Goal: Browse casually: Explore the website without a specific task or goal

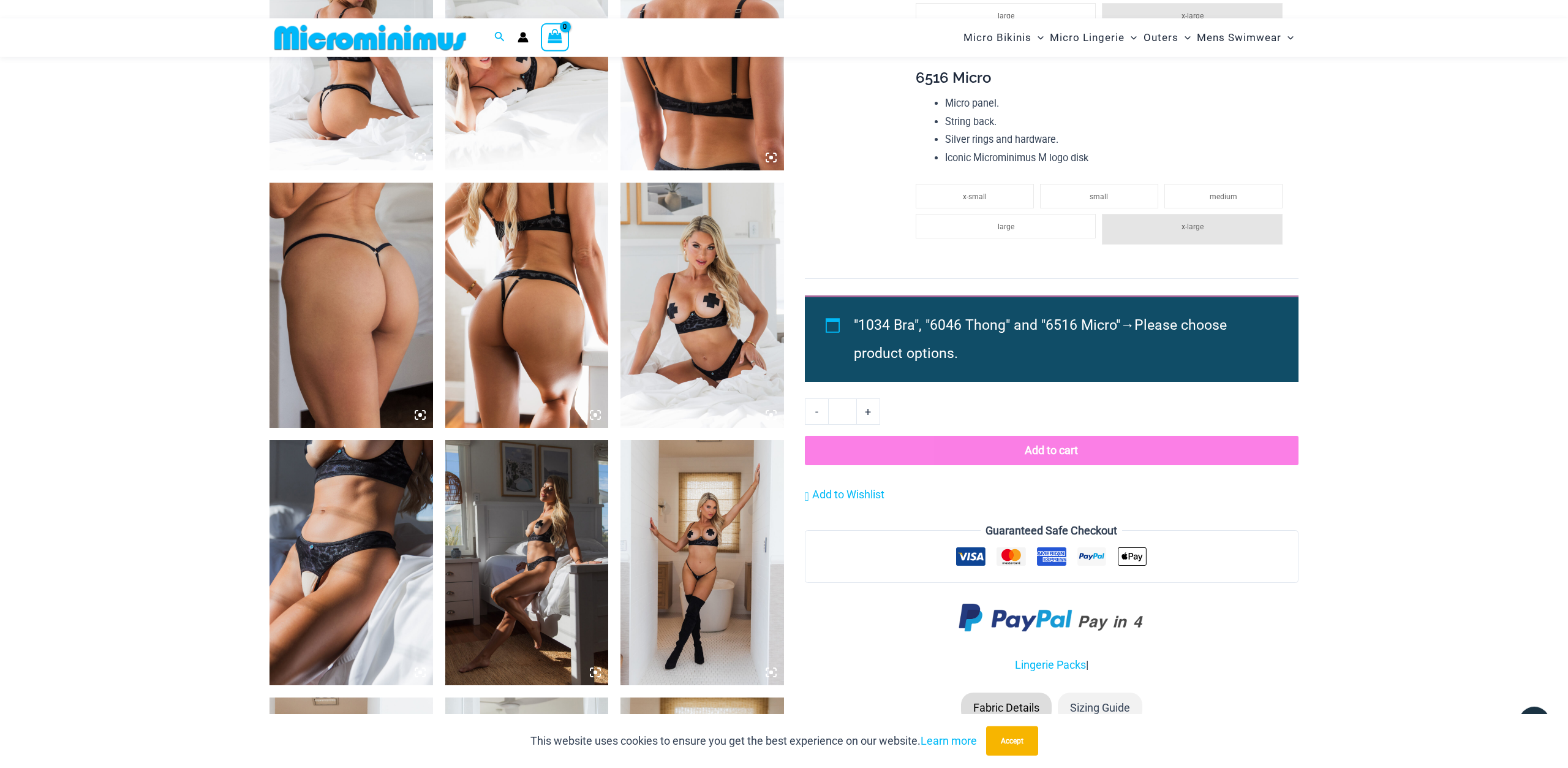
scroll to position [997, 0]
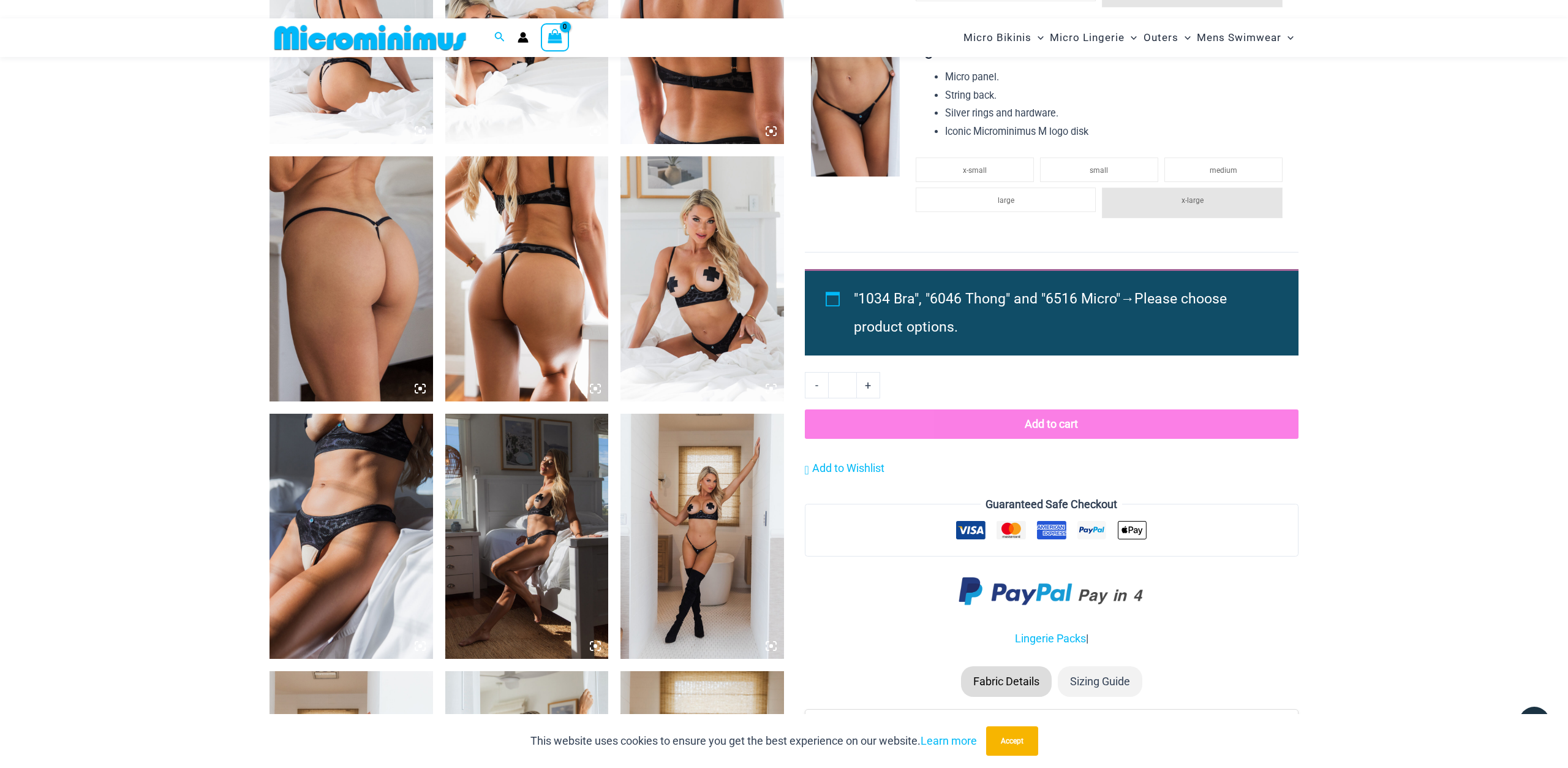
click at [511, 258] on img at bounding box center [527, 278] width 163 height 245
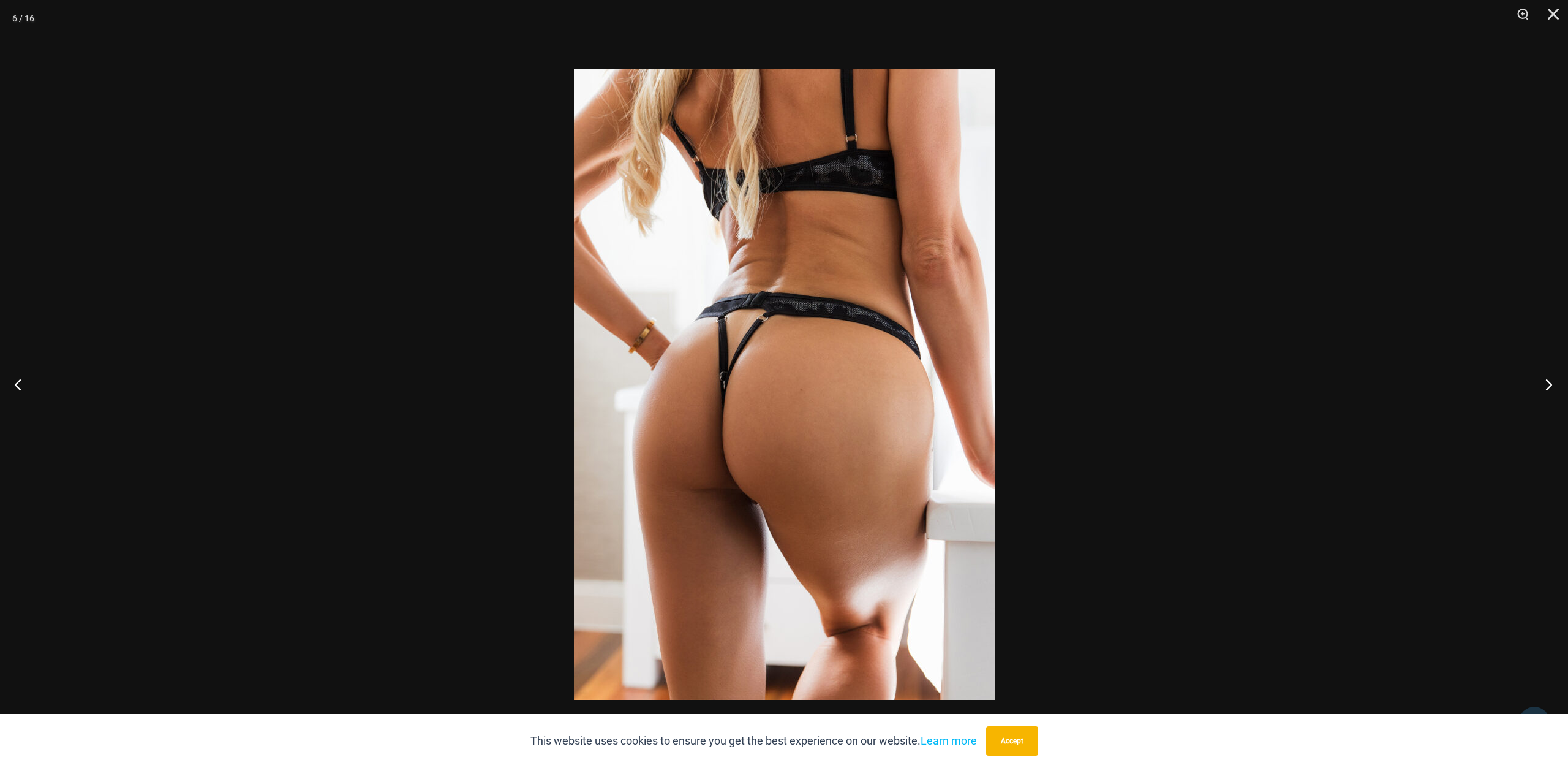
click at [1555, 383] on button "Next" at bounding box center [1545, 384] width 46 height 61
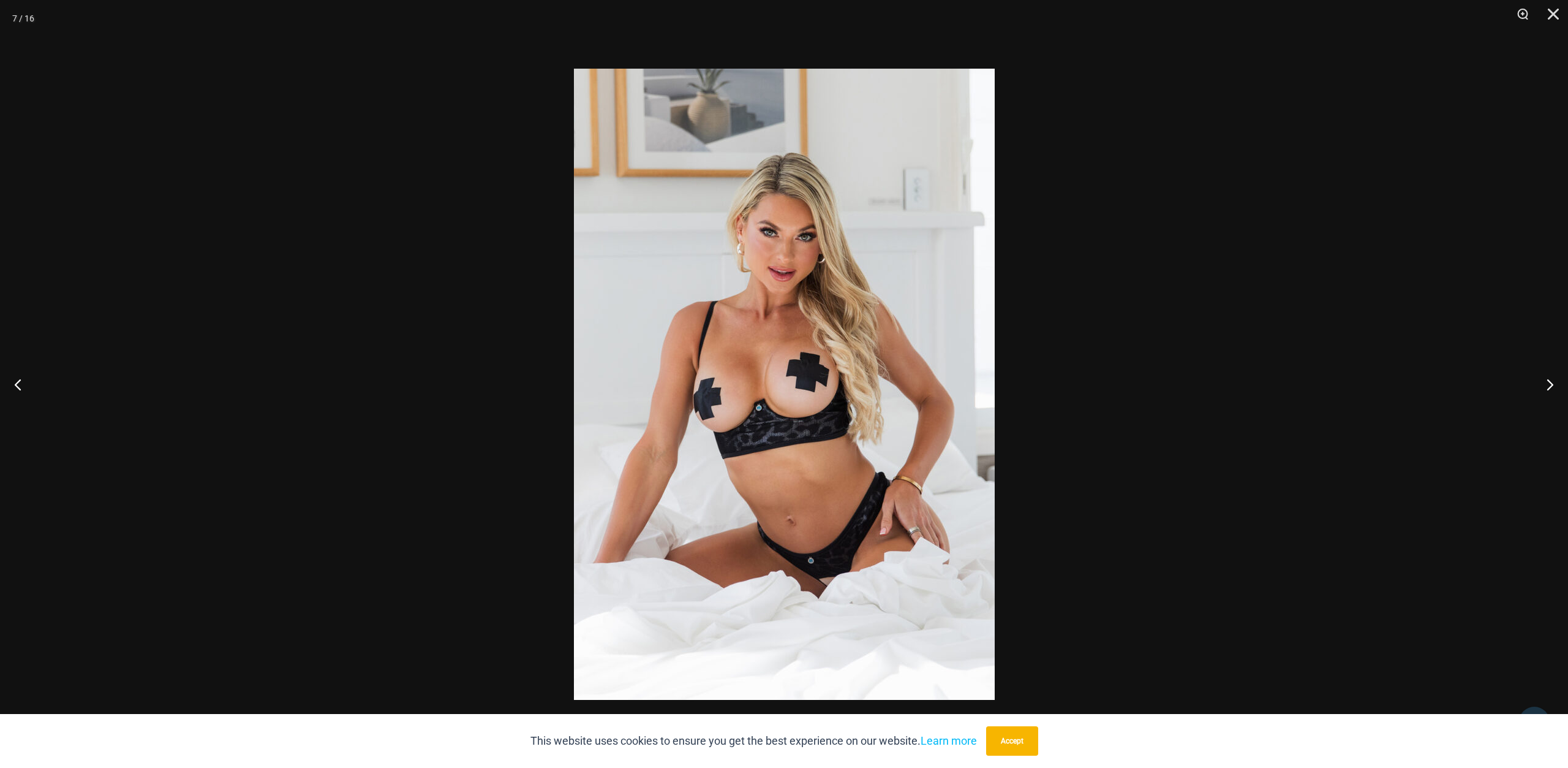
click at [818, 362] on img at bounding box center [784, 384] width 421 height 631
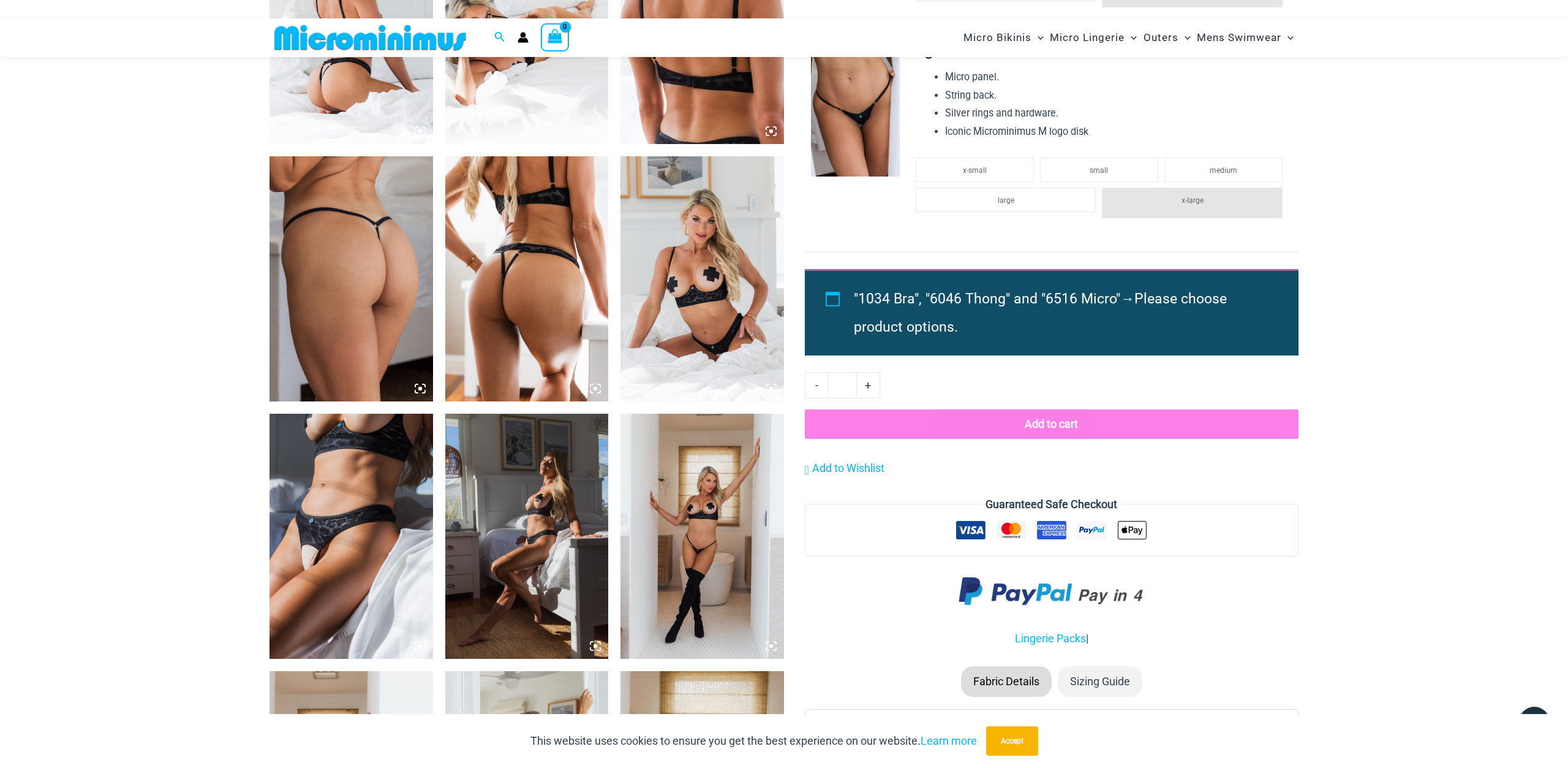
click at [696, 301] on img at bounding box center [702, 278] width 163 height 245
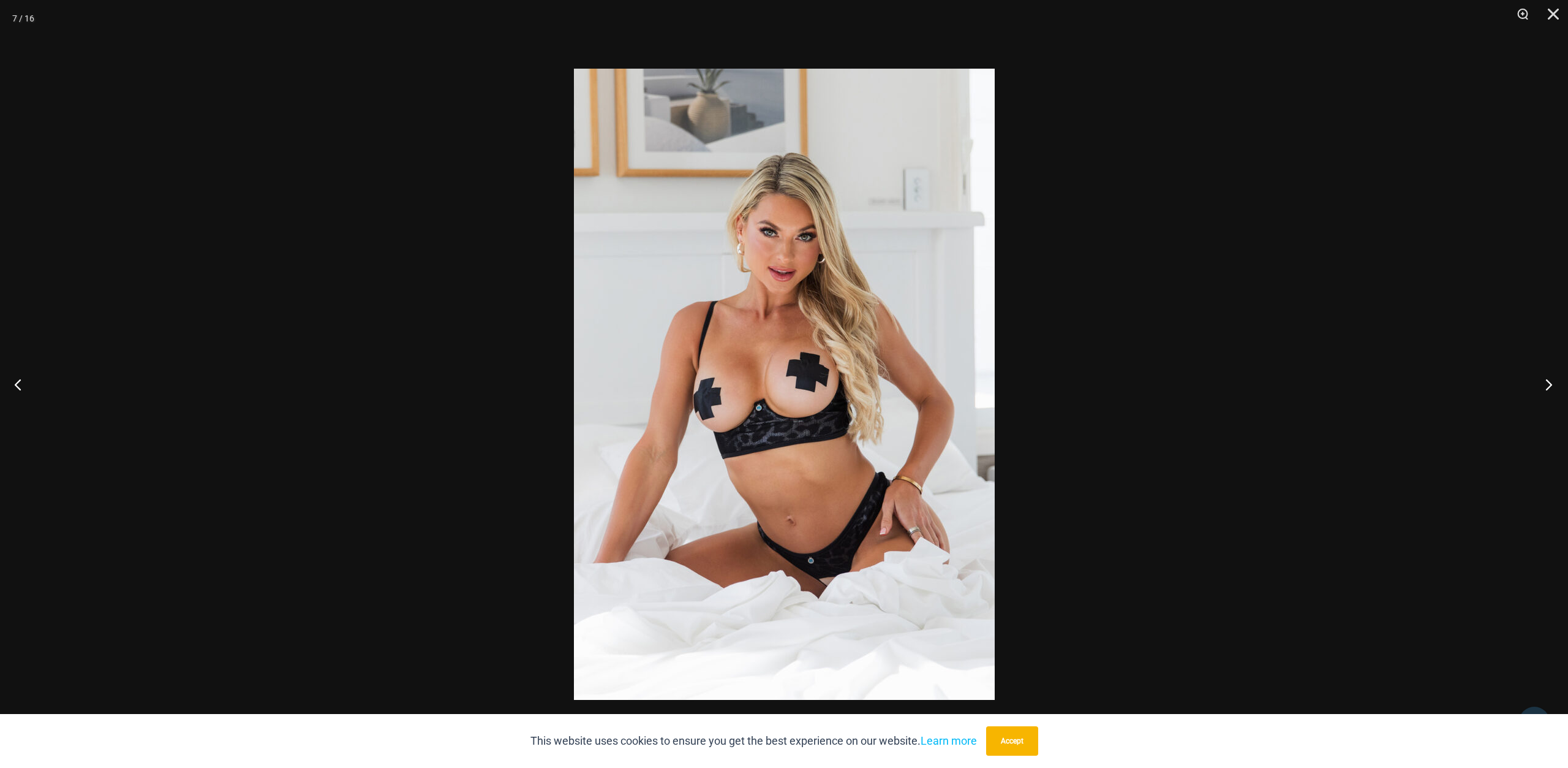
click at [1549, 389] on button "Next" at bounding box center [1545, 384] width 46 height 61
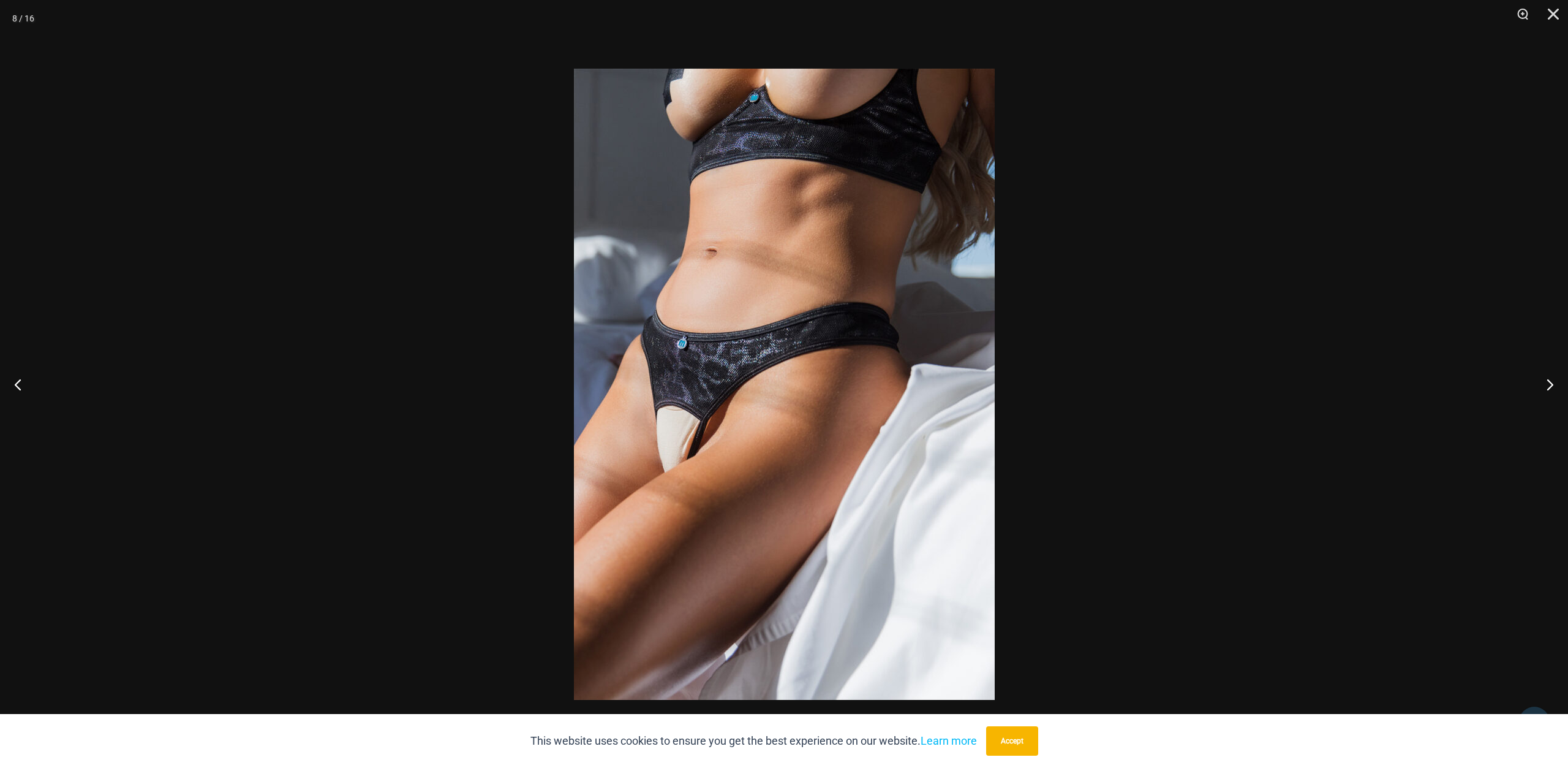
drag, startPoint x: 761, startPoint y: 309, endPoint x: 785, endPoint y: 310, distance: 24.0
click at [1553, 387] on button "Next" at bounding box center [1545, 384] width 46 height 61
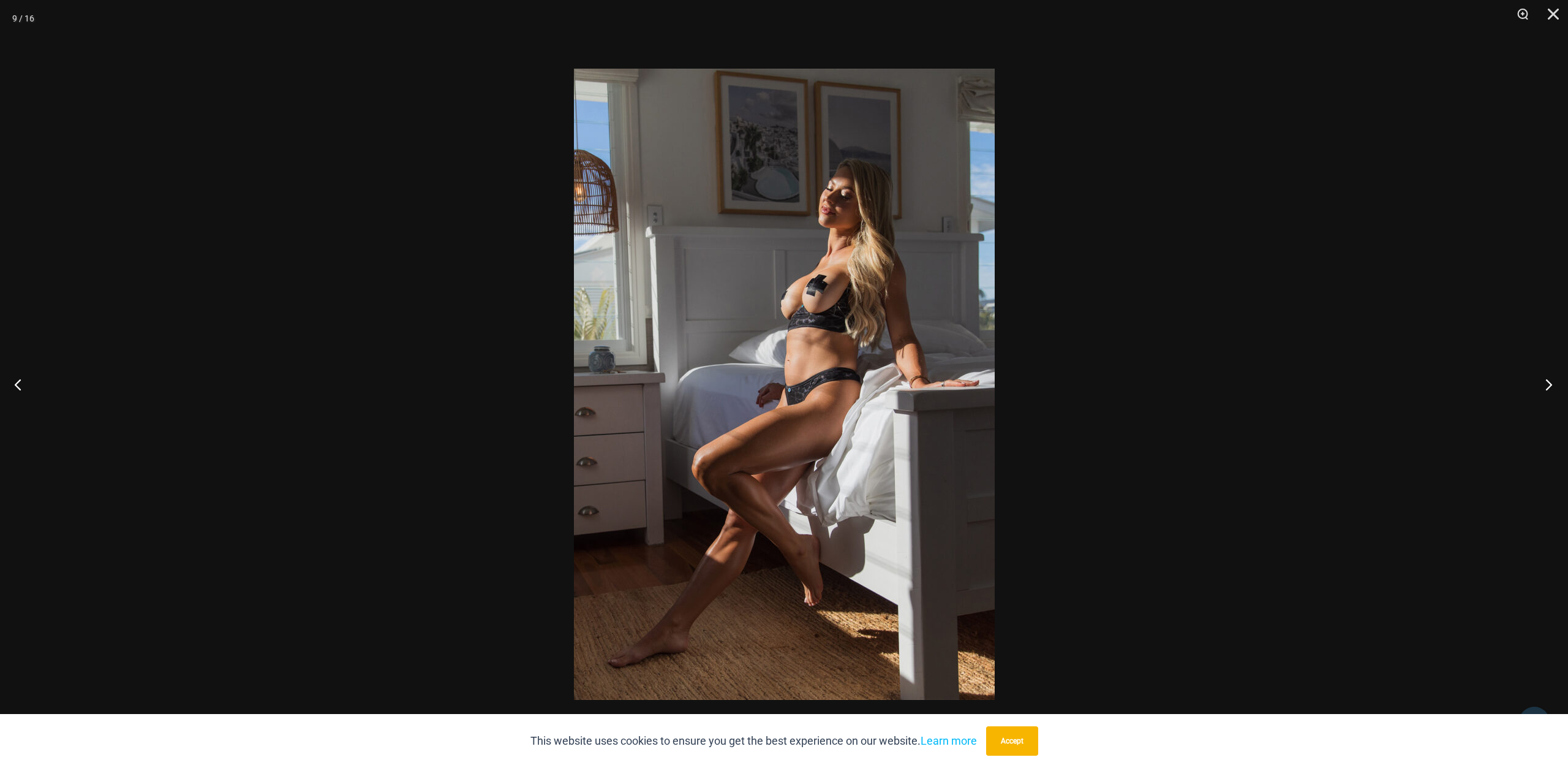
click at [1546, 387] on button "Next" at bounding box center [1545, 384] width 46 height 61
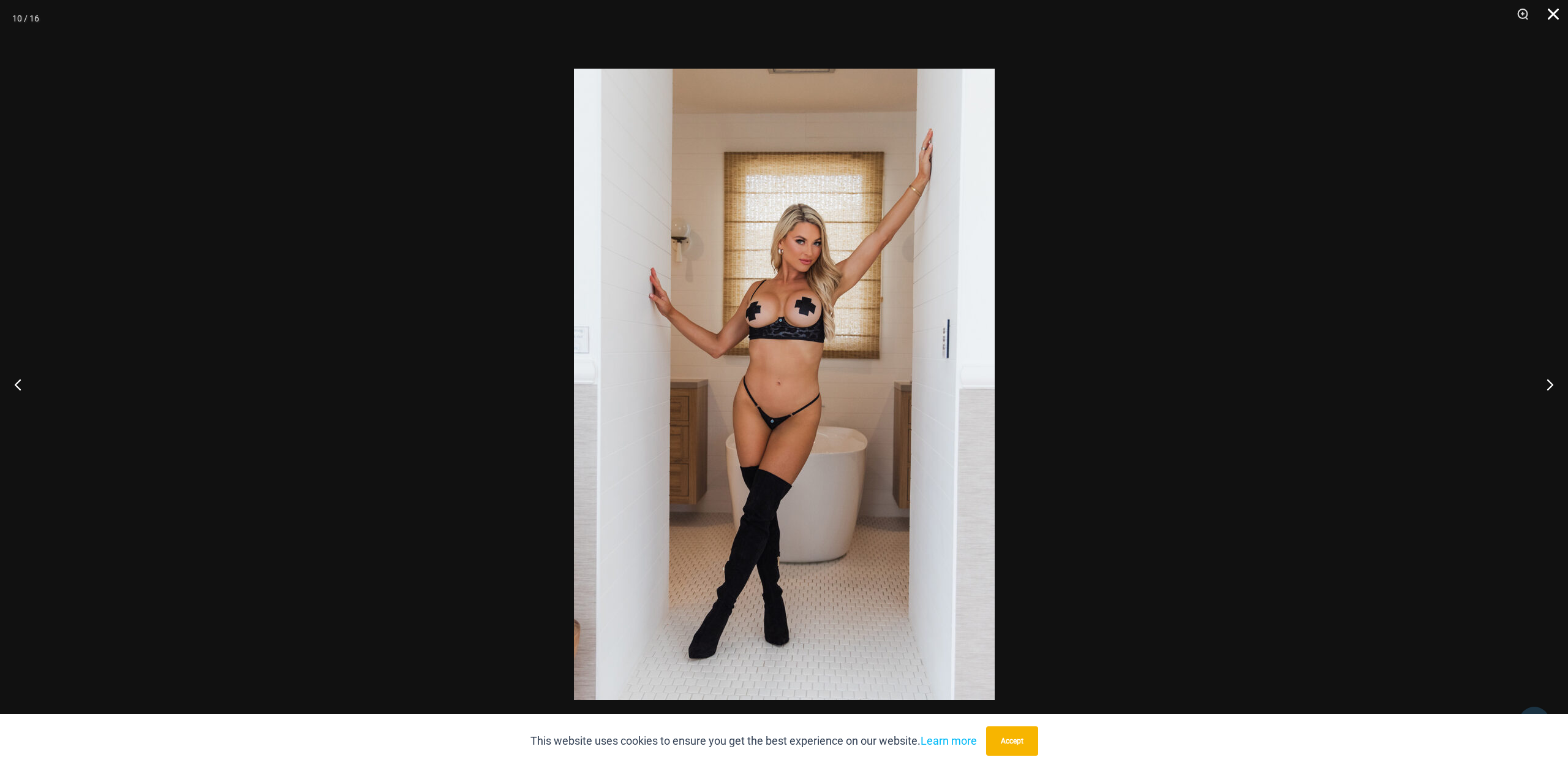
click at [1559, 18] on button "Close" at bounding box center [1549, 18] width 31 height 37
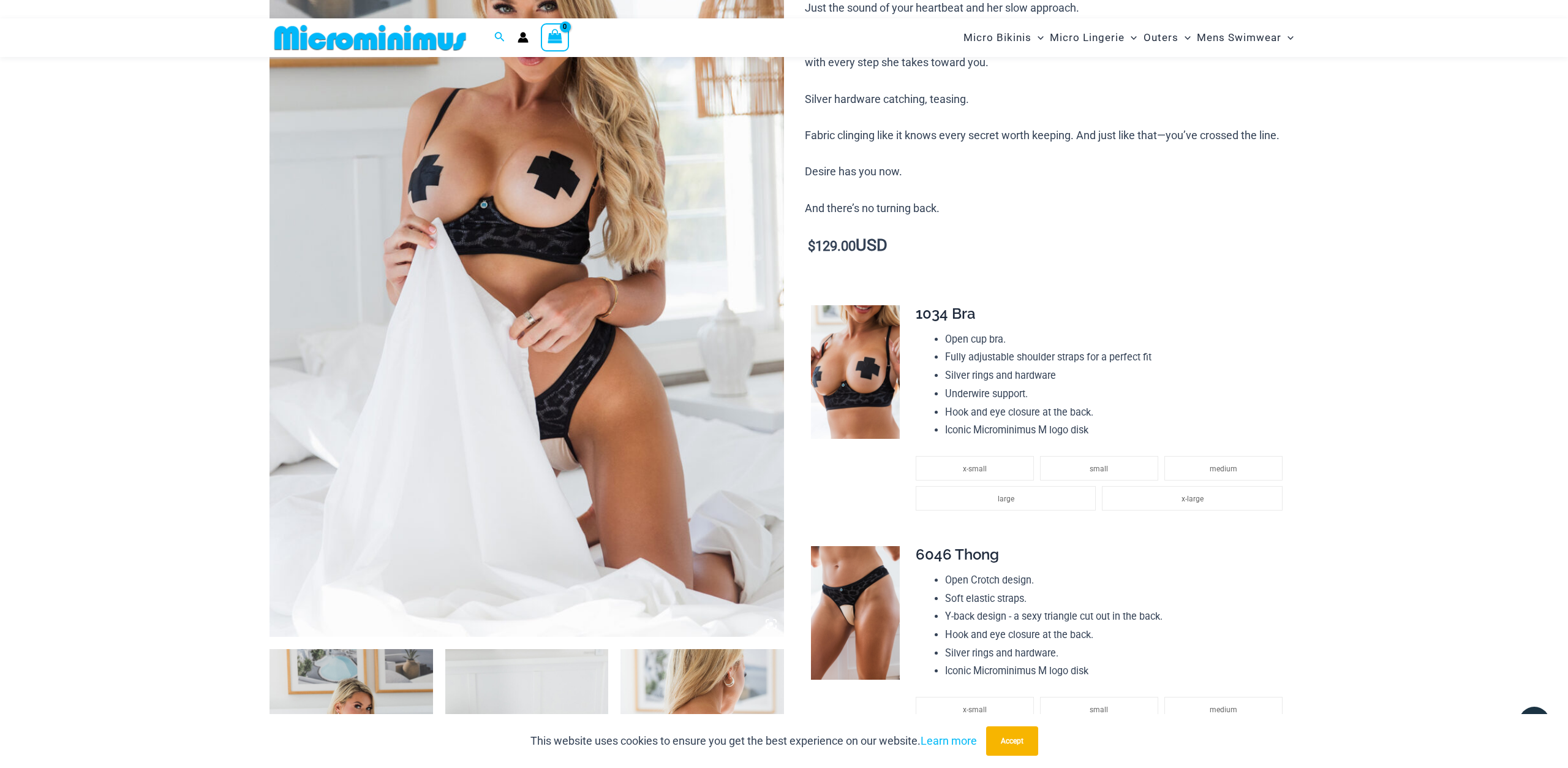
scroll to position [0, 0]
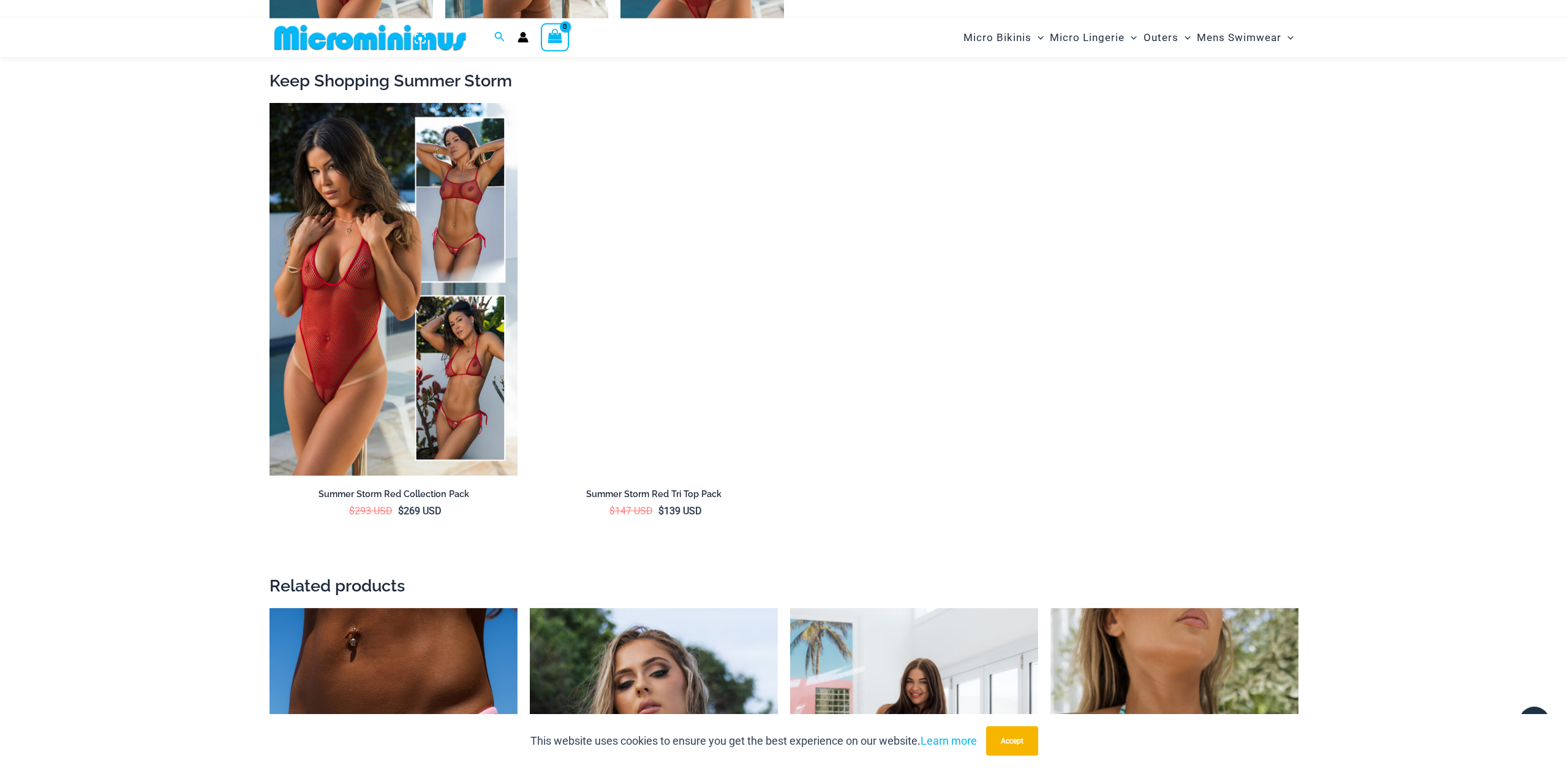
scroll to position [2122, 0]
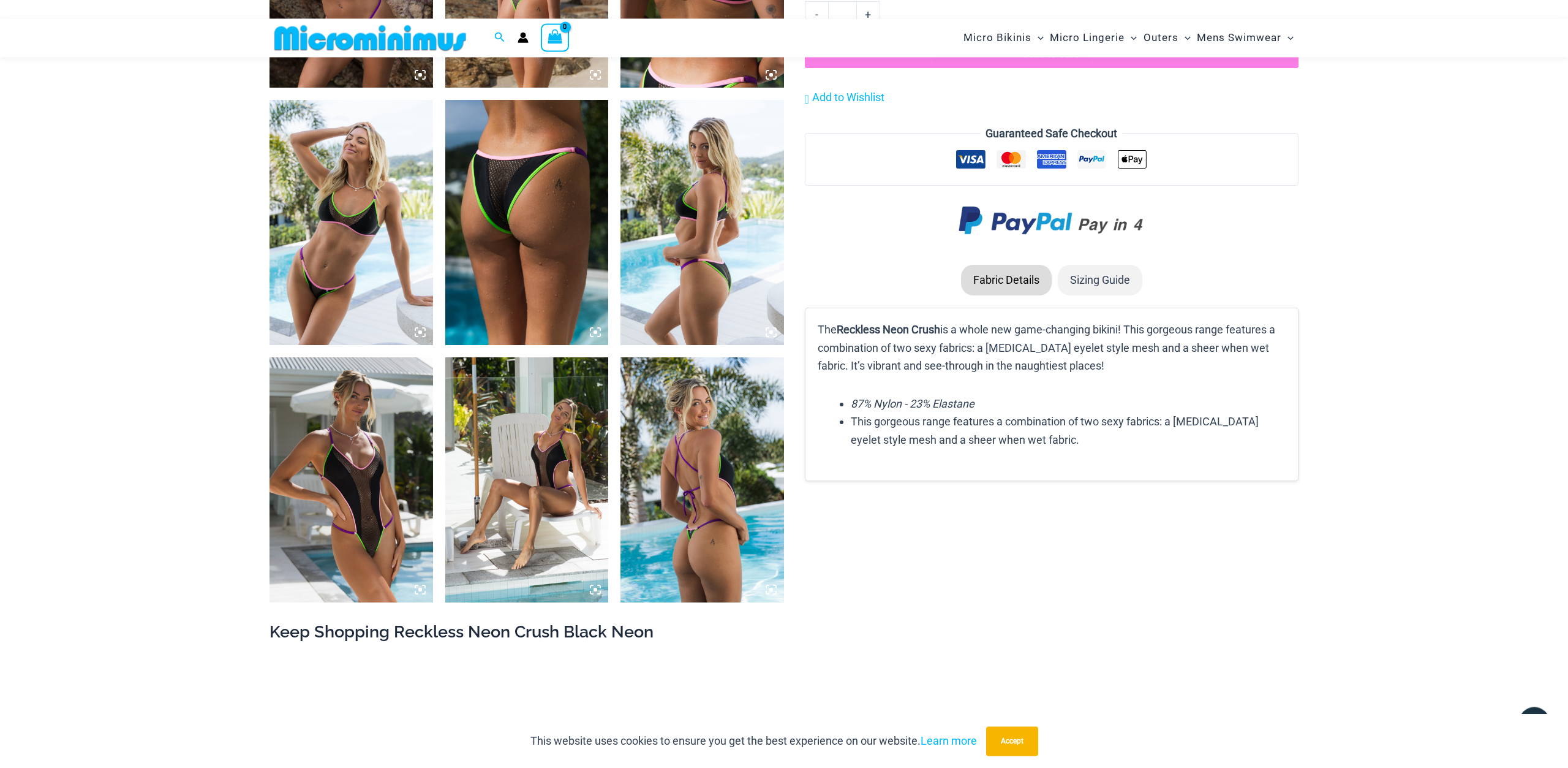
scroll to position [1623, 0]
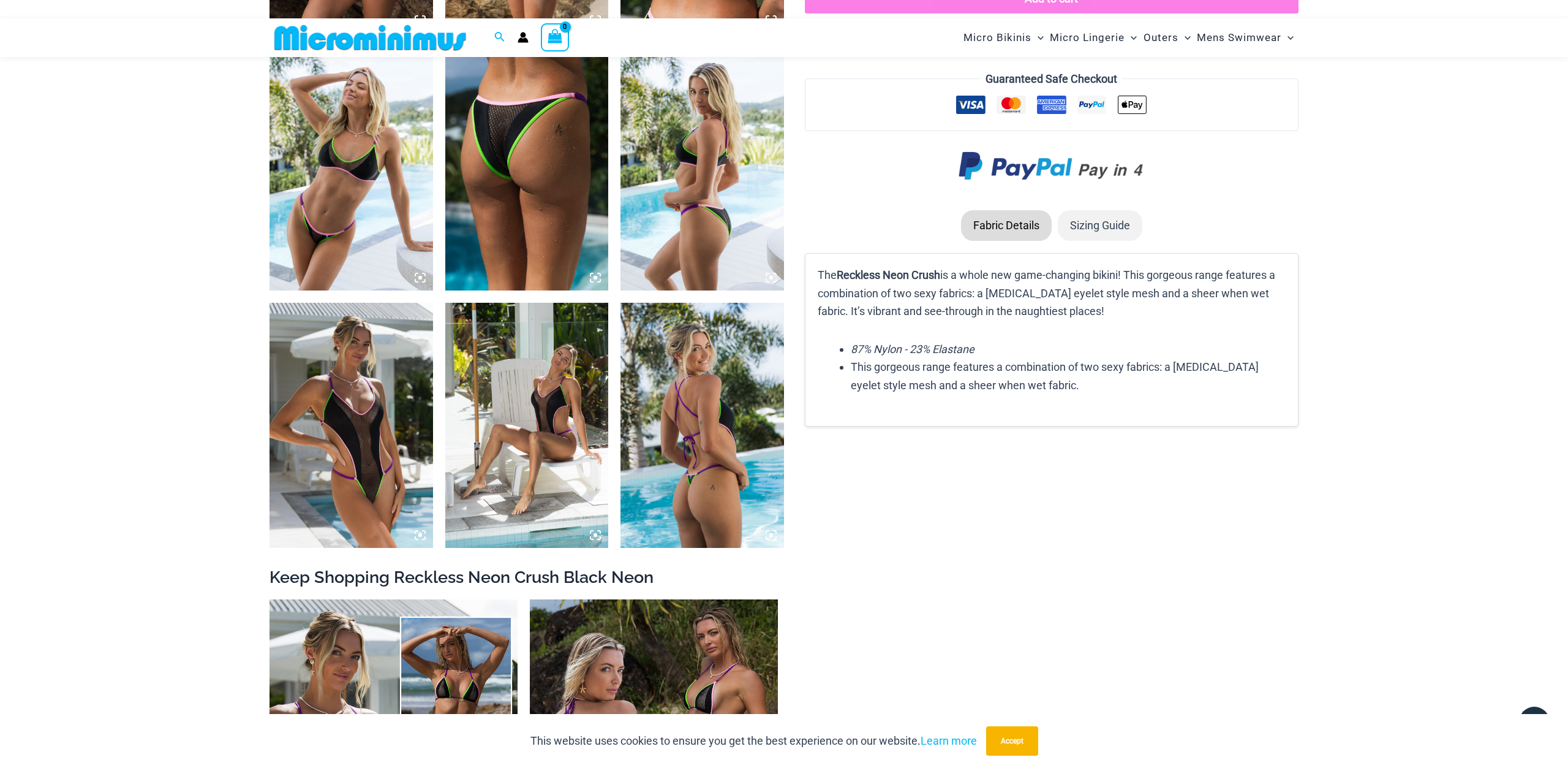
click at [708, 384] on img at bounding box center [702, 425] width 163 height 245
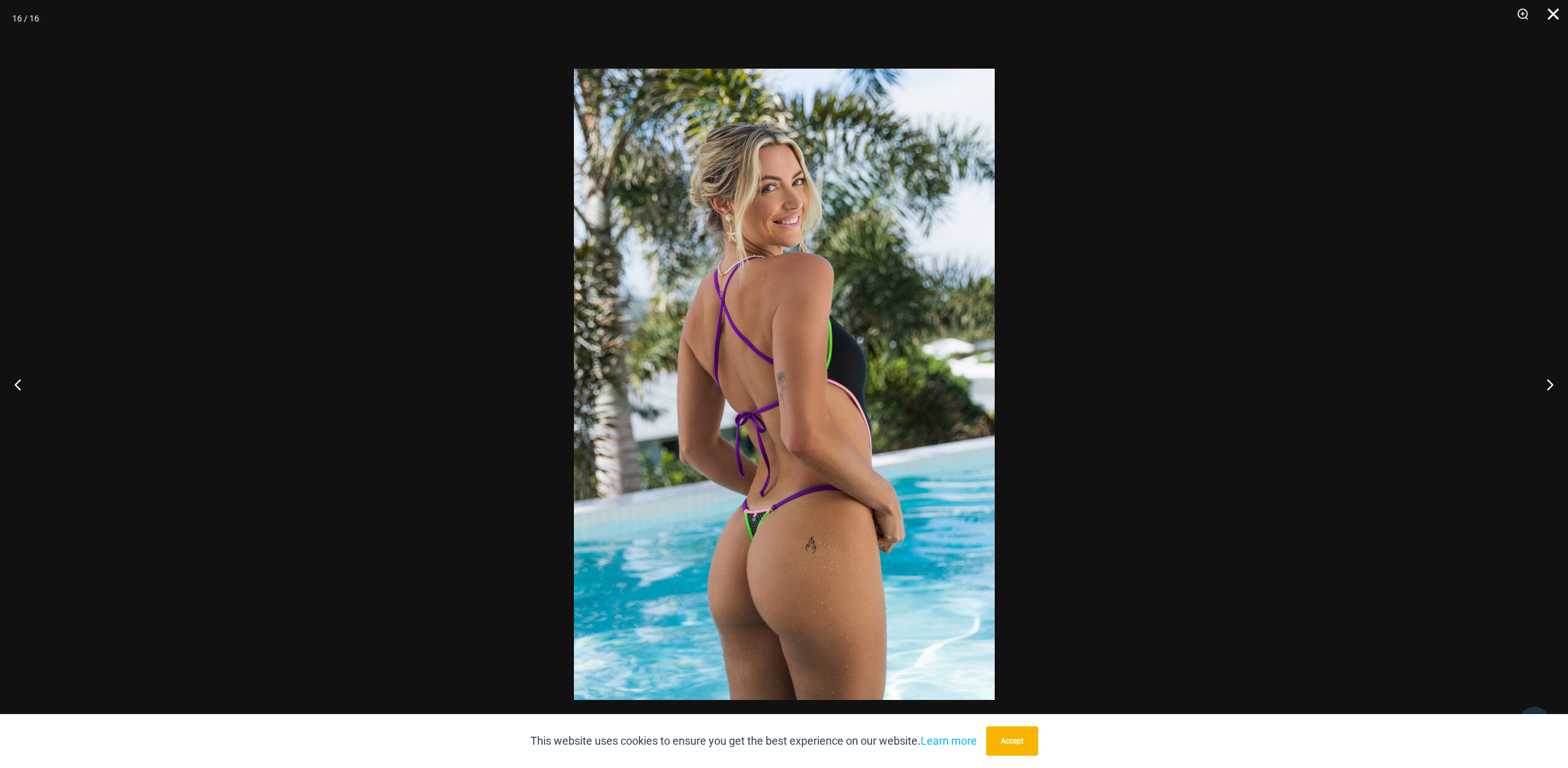
click at [1556, 17] on button "Close" at bounding box center [1549, 18] width 31 height 37
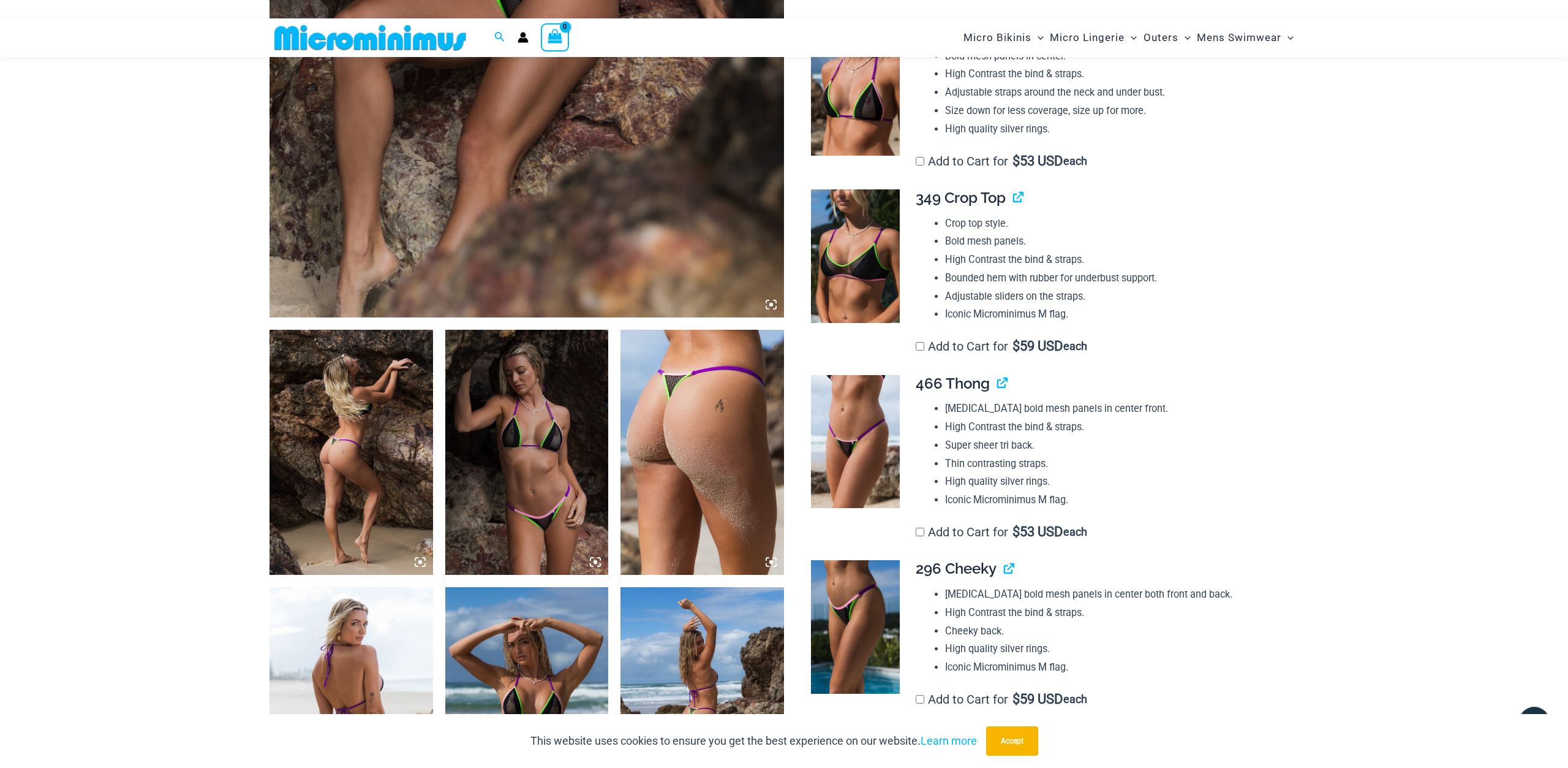
scroll to position [560, 0]
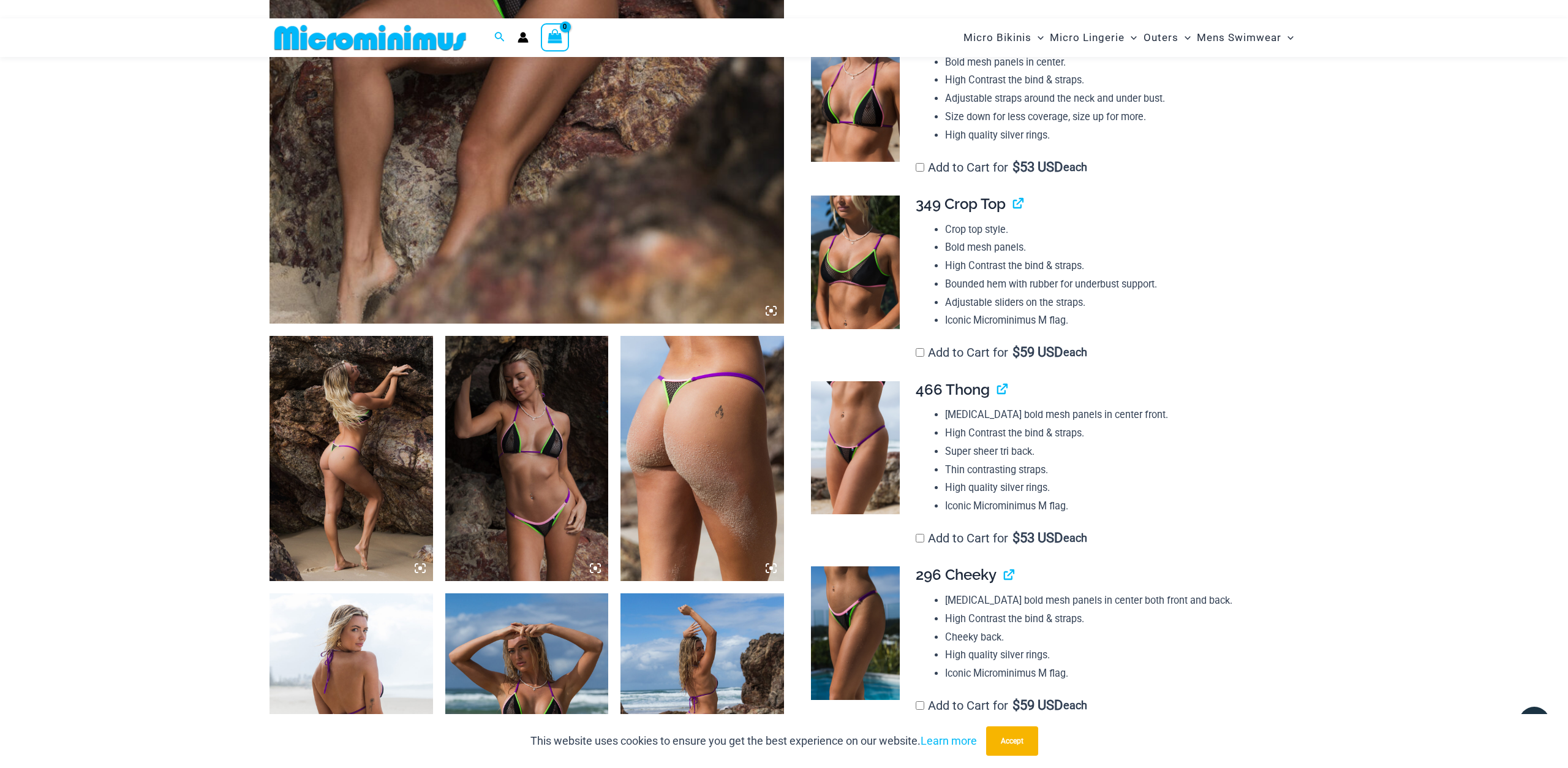
click at [506, 418] on img at bounding box center [527, 458] width 163 height 245
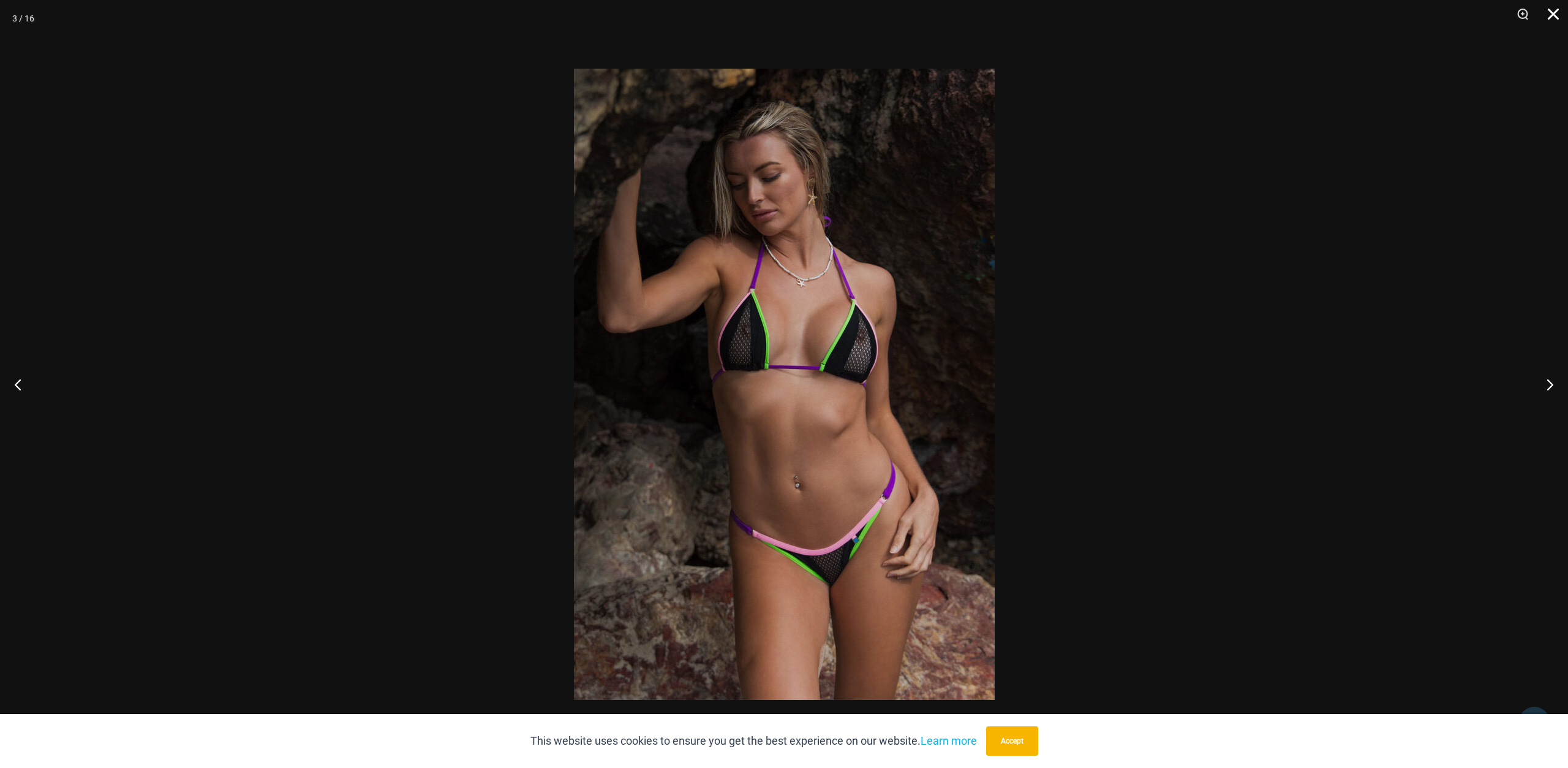
click at [1553, 14] on button "Close" at bounding box center [1549, 18] width 31 height 37
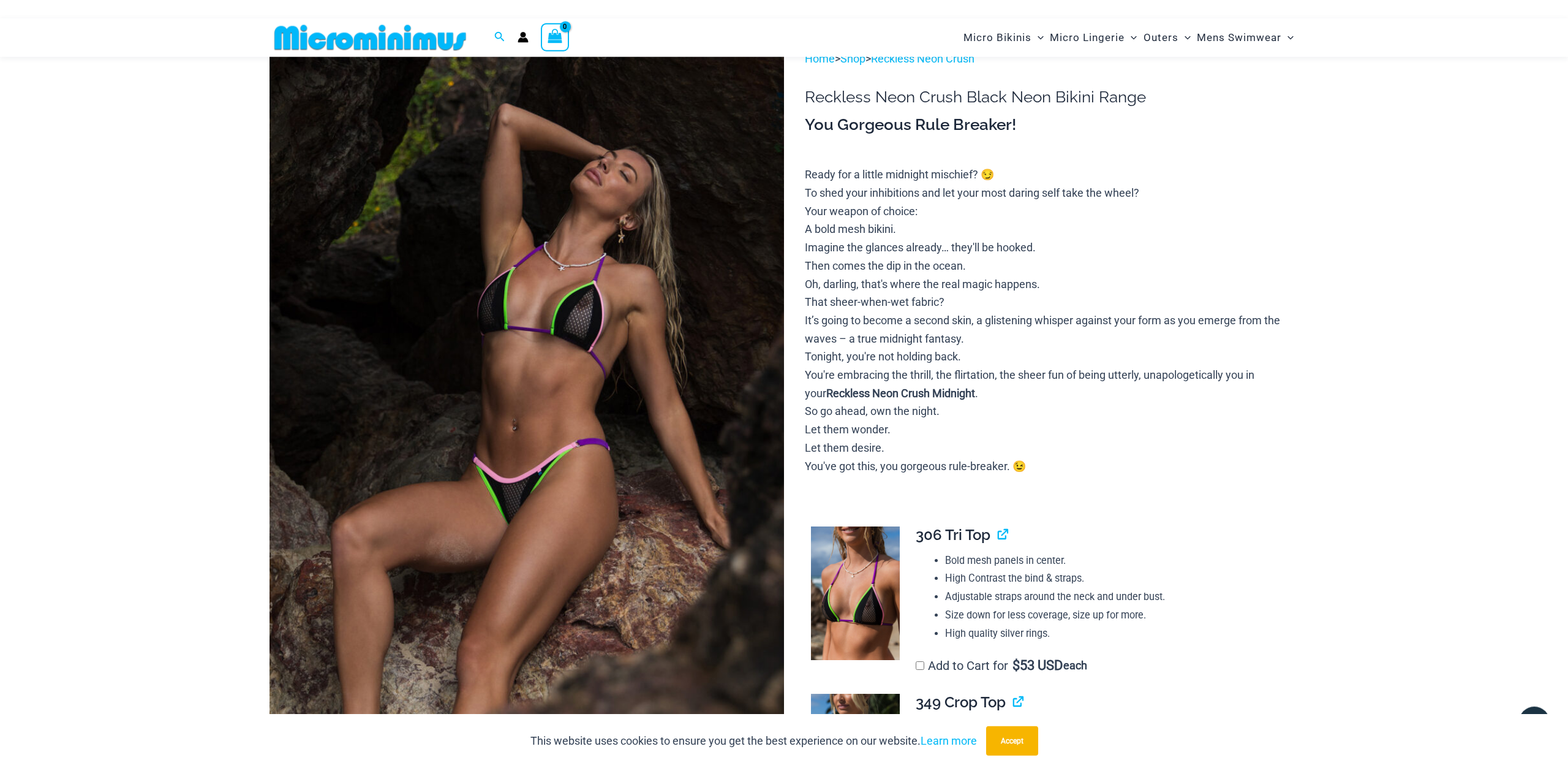
scroll to position [0, 0]
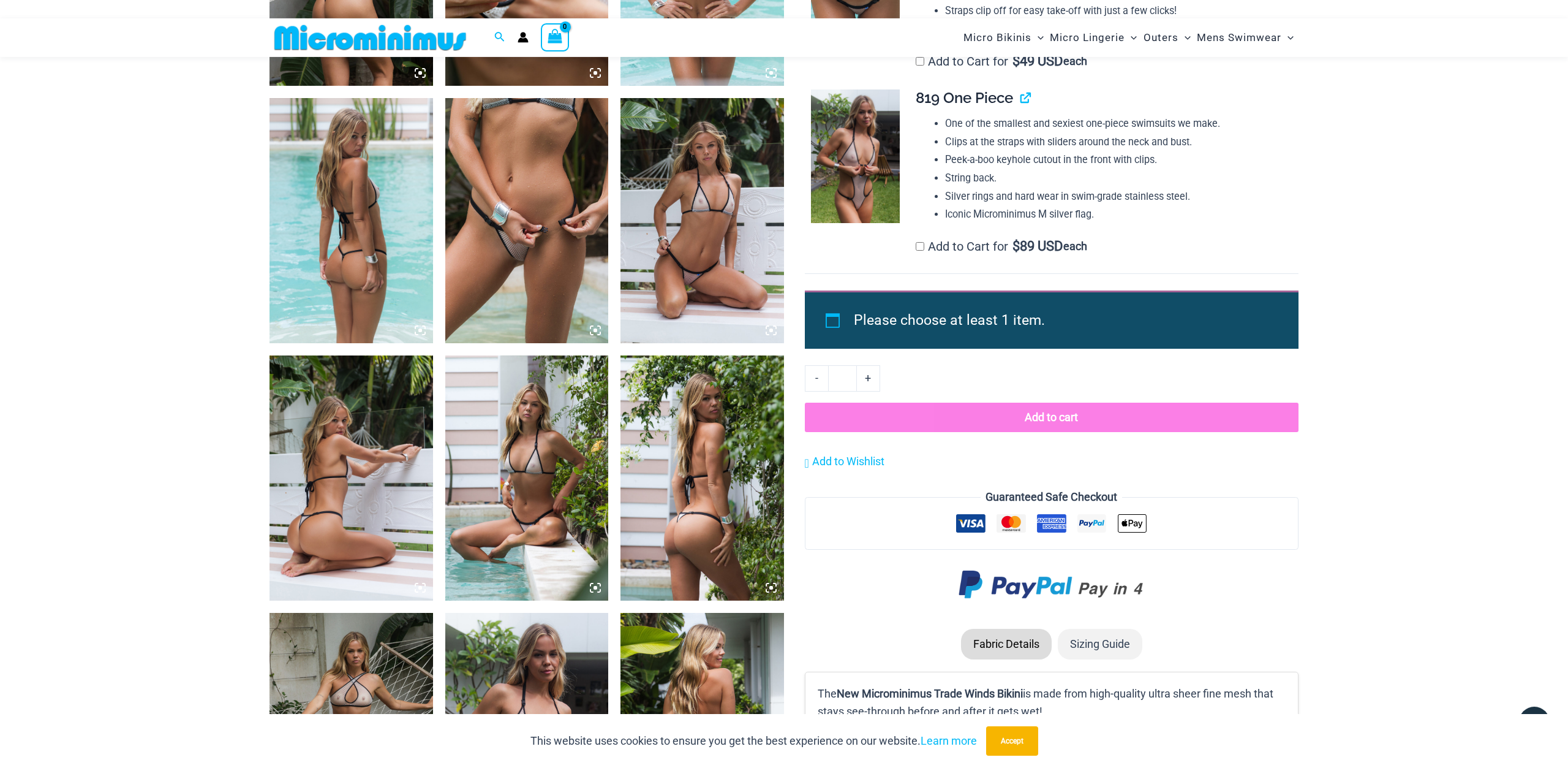
scroll to position [1061, 0]
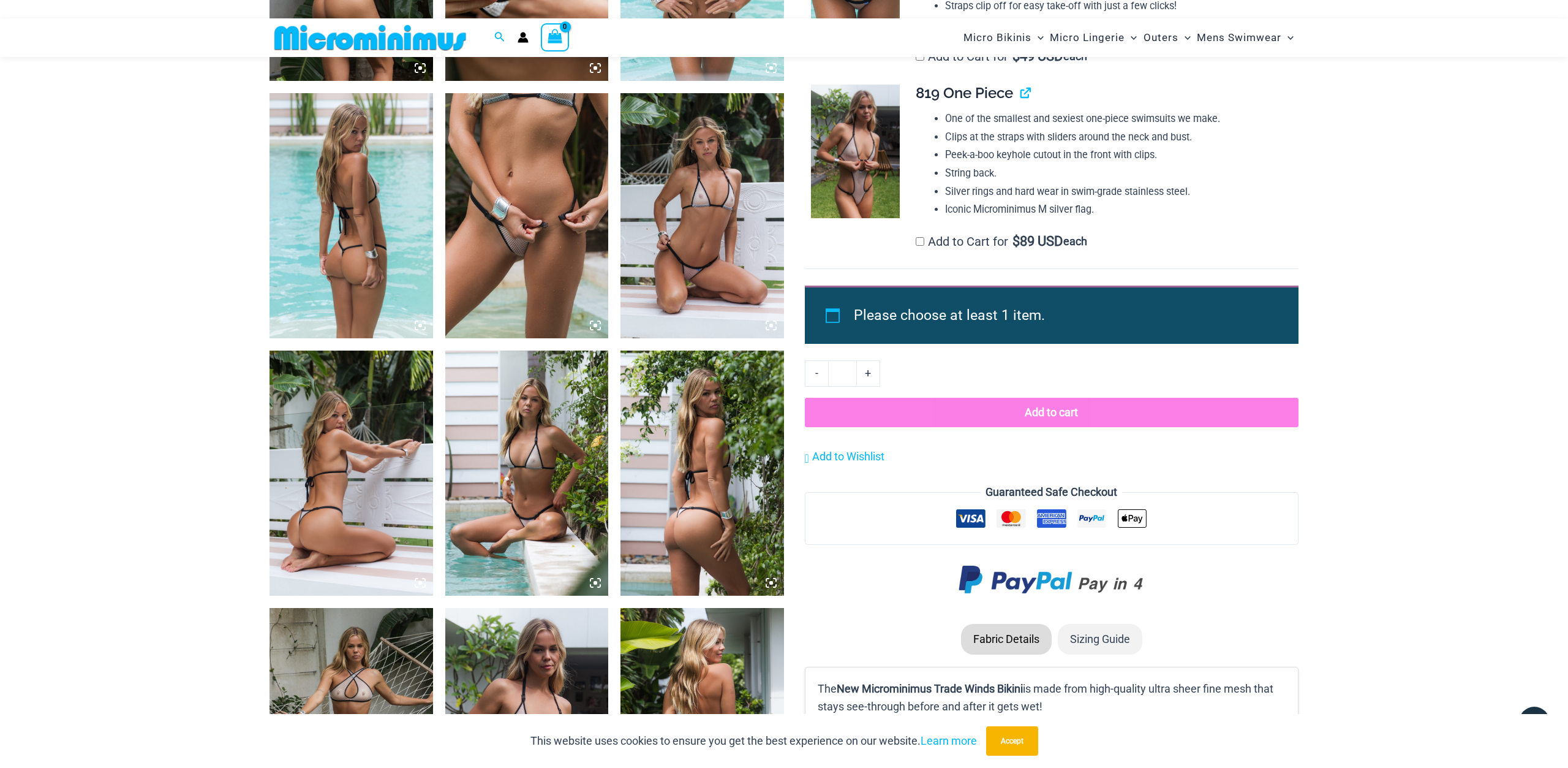
click at [705, 223] on img at bounding box center [702, 216] width 163 height 245
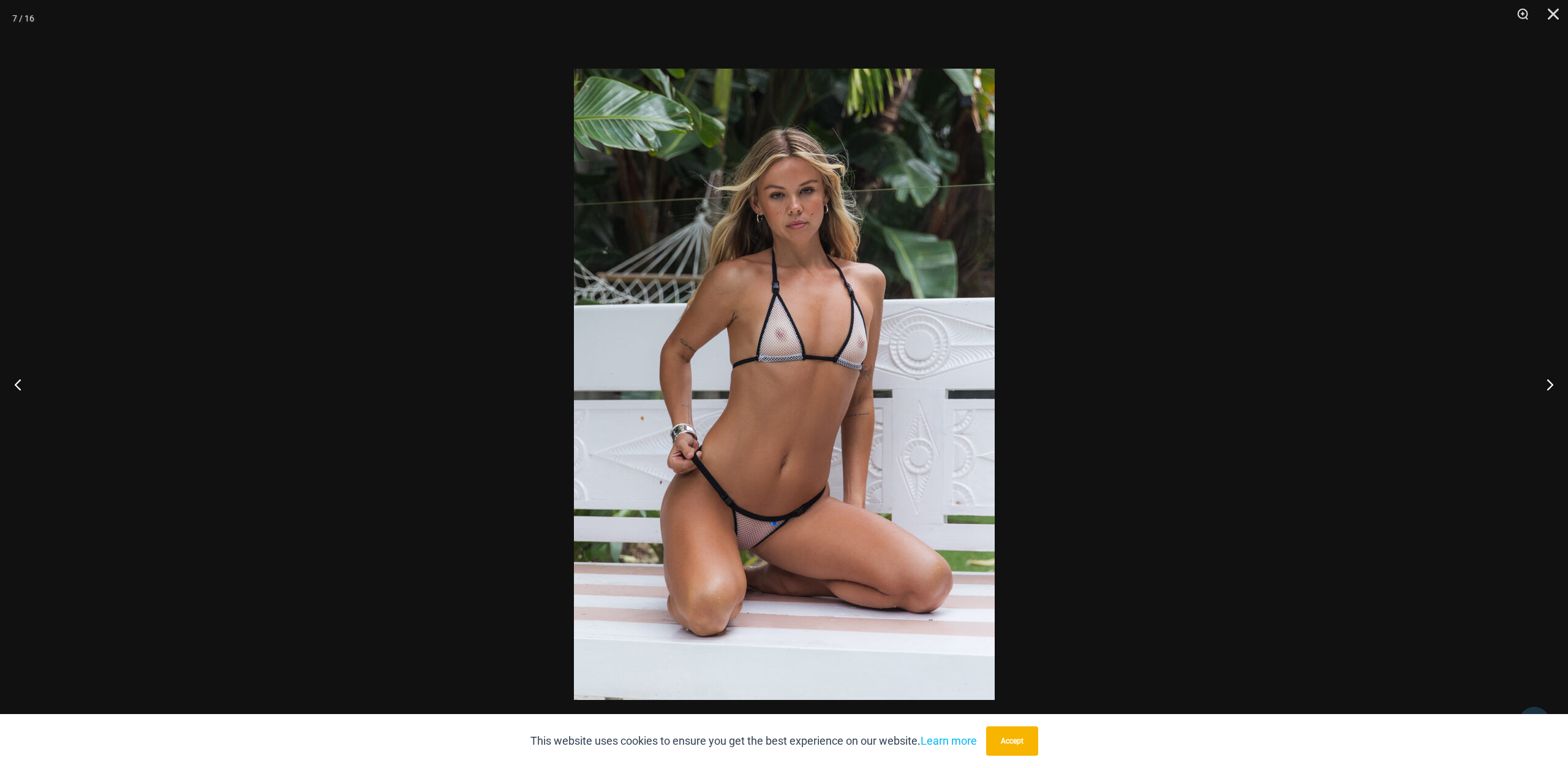
click at [774, 377] on img at bounding box center [784, 384] width 421 height 631
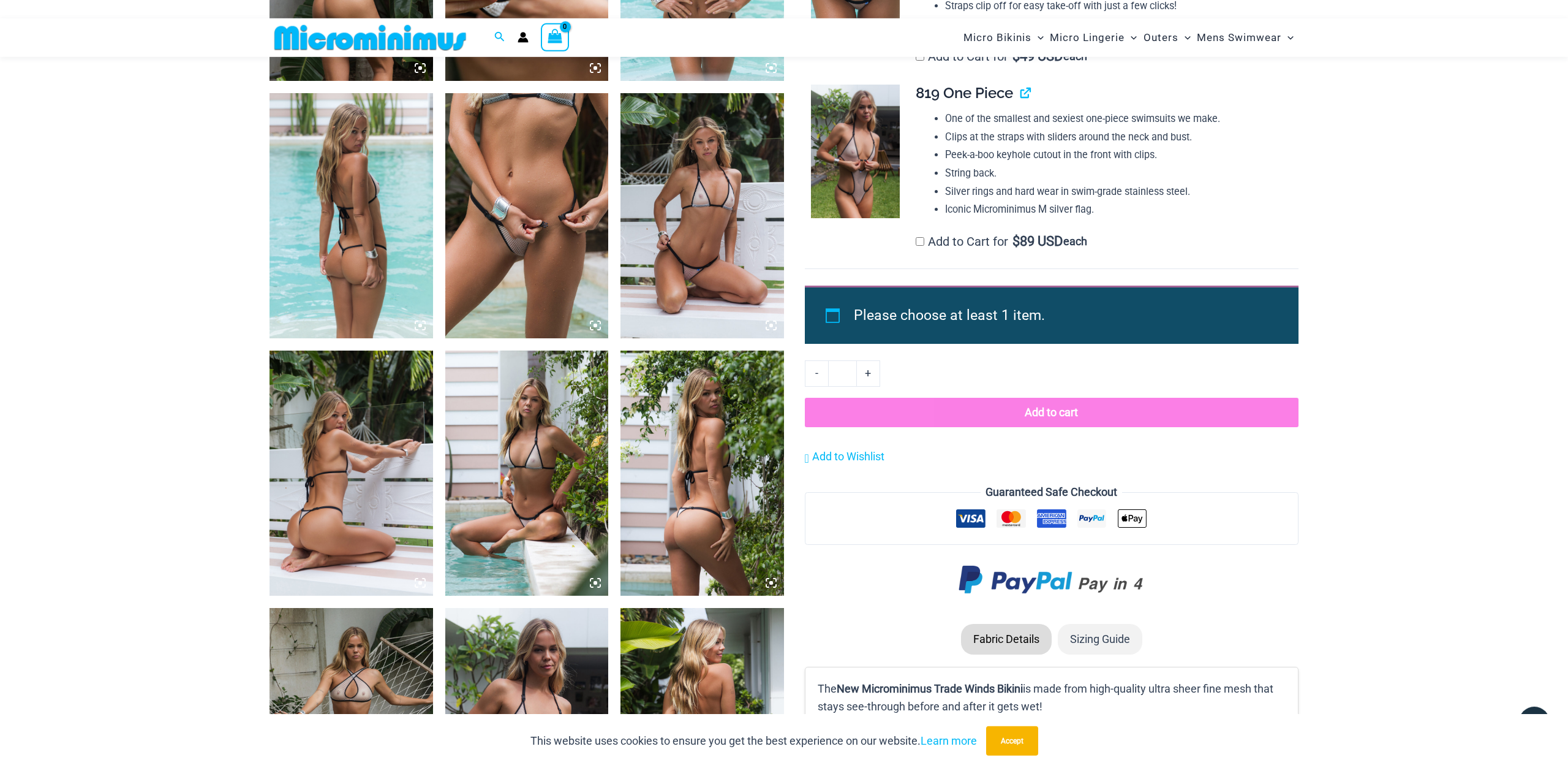
scroll to position [1435, 0]
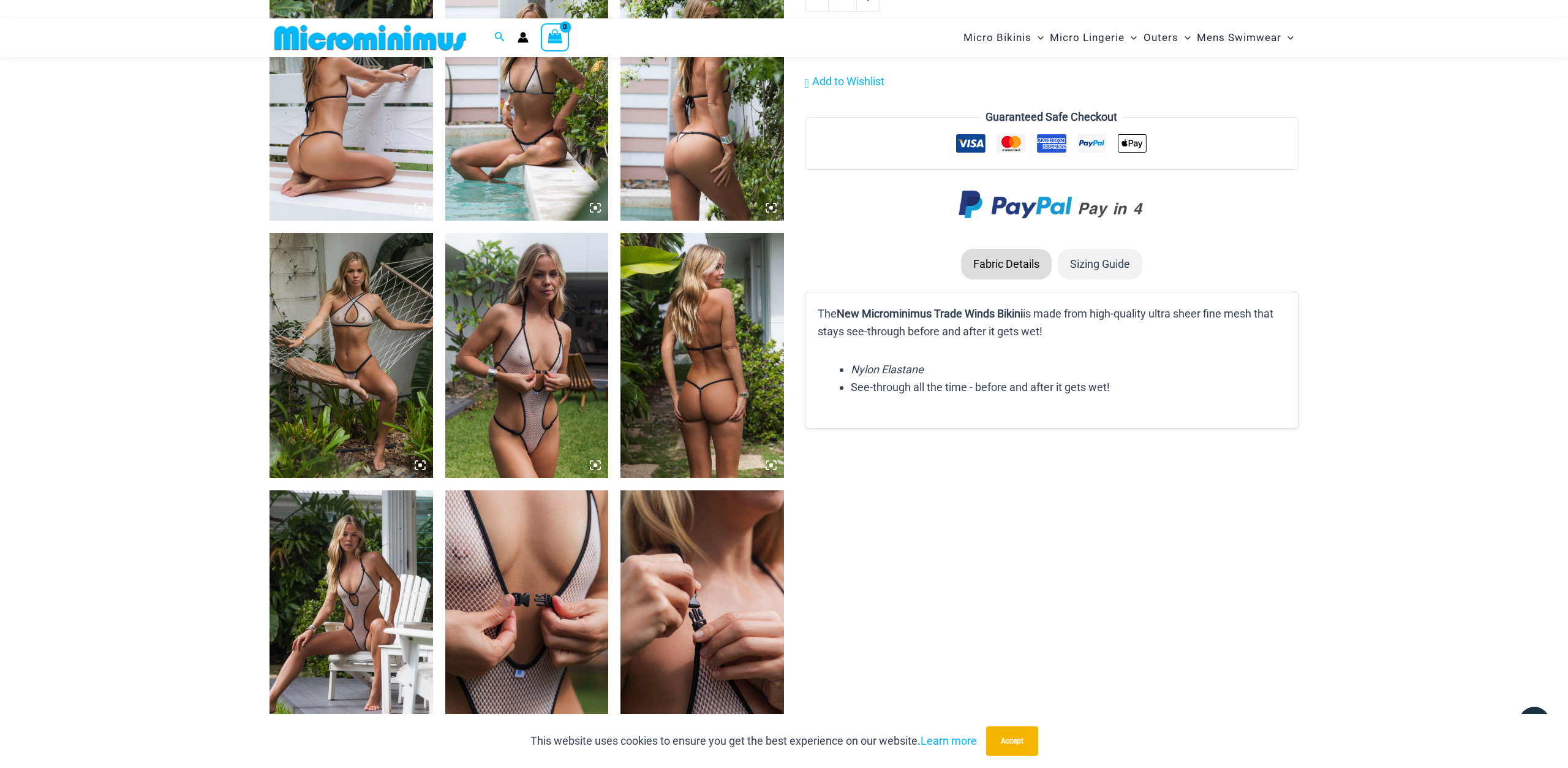
click at [679, 352] on img at bounding box center [702, 355] width 163 height 245
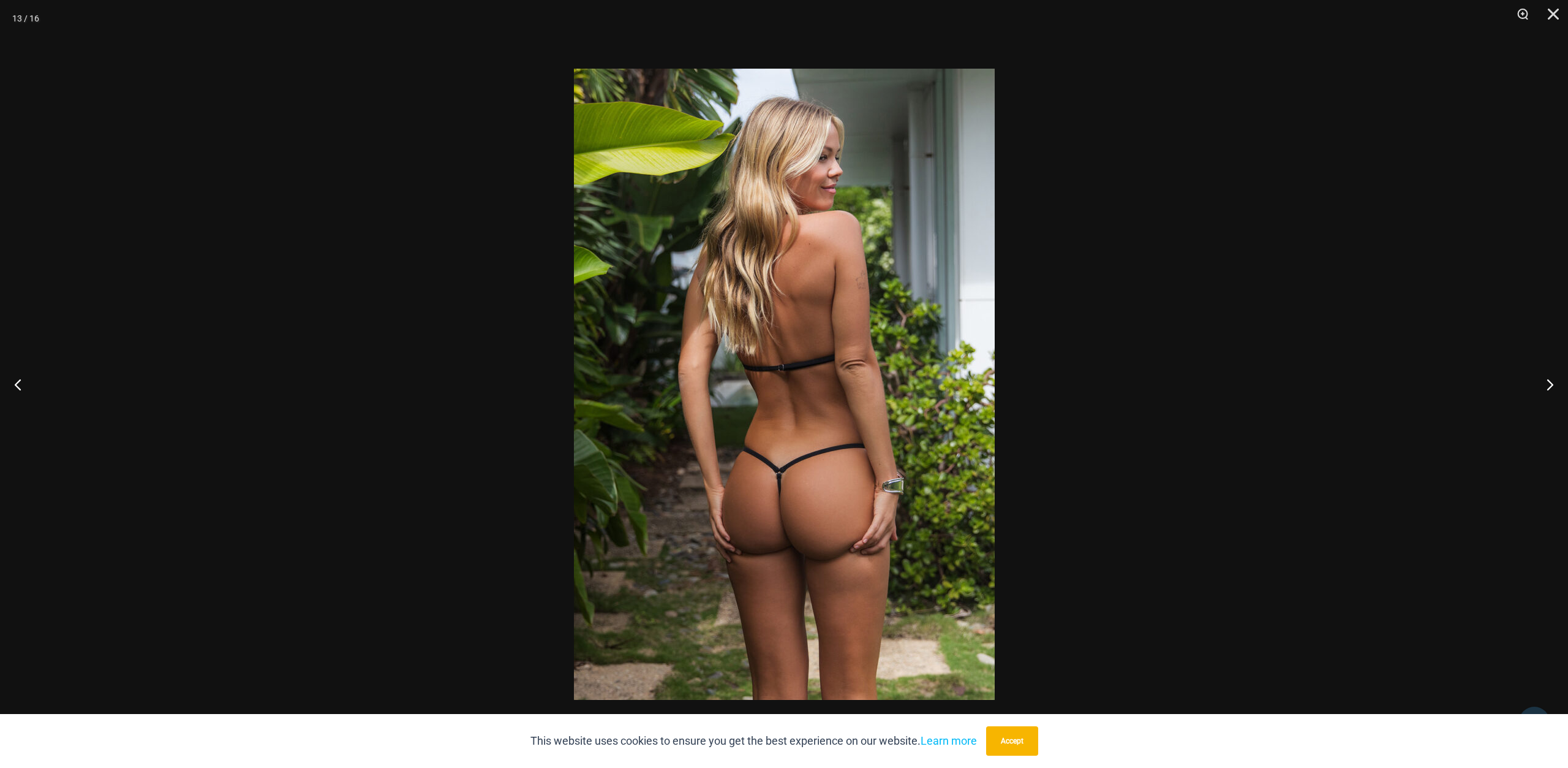
click at [839, 404] on img at bounding box center [784, 384] width 421 height 631
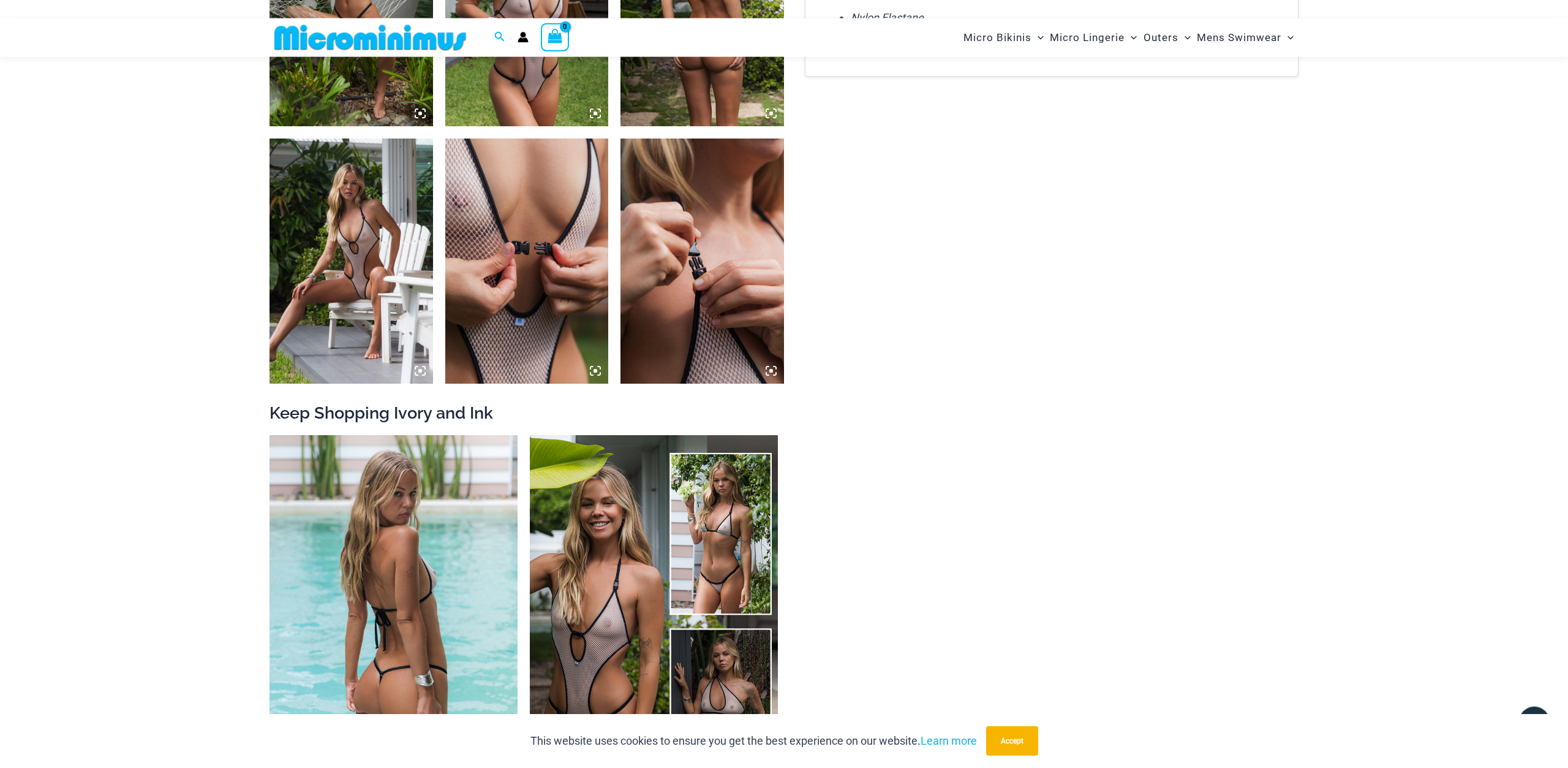
scroll to position [1998, 0]
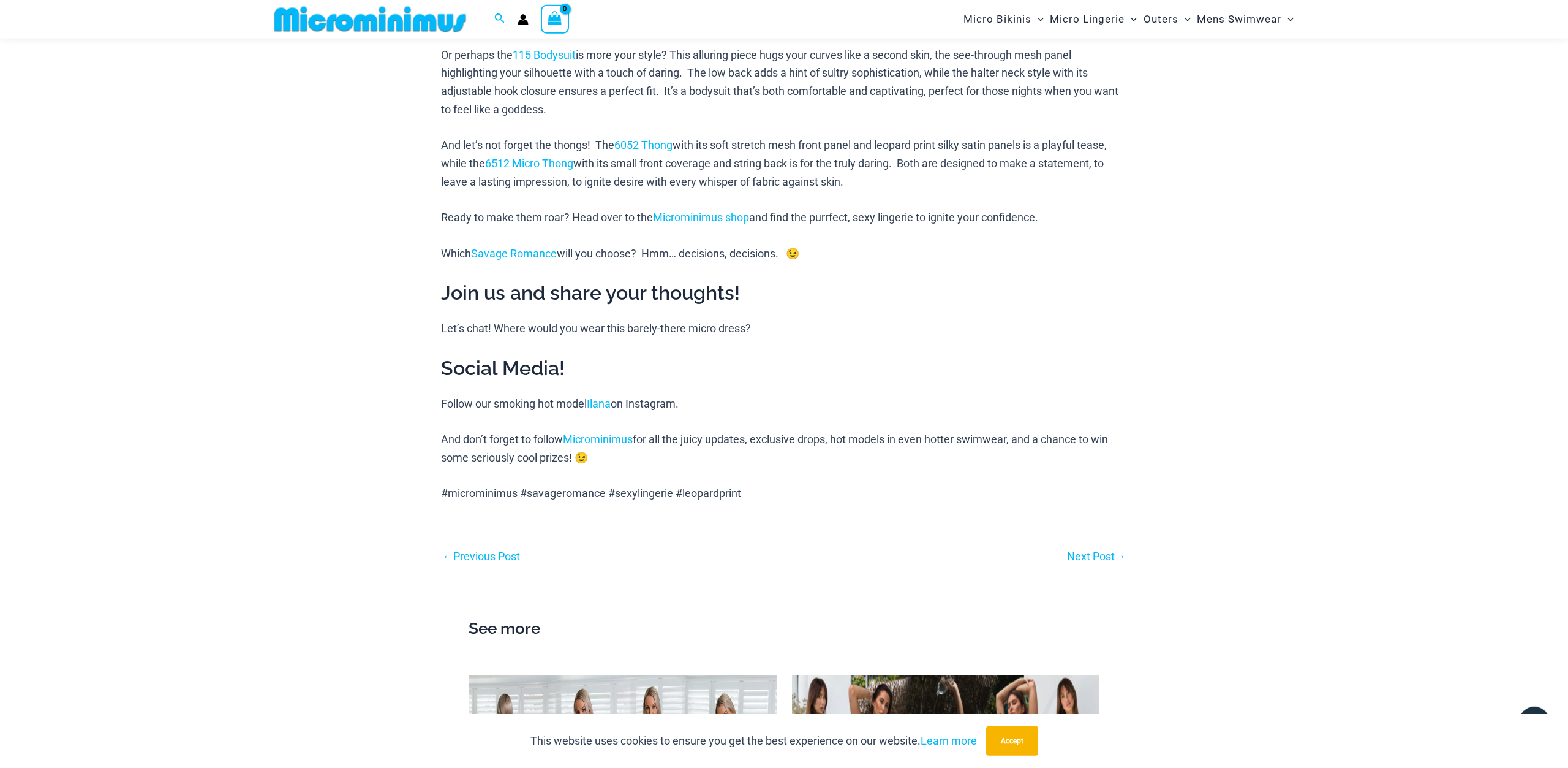
scroll to position [1122, 0]
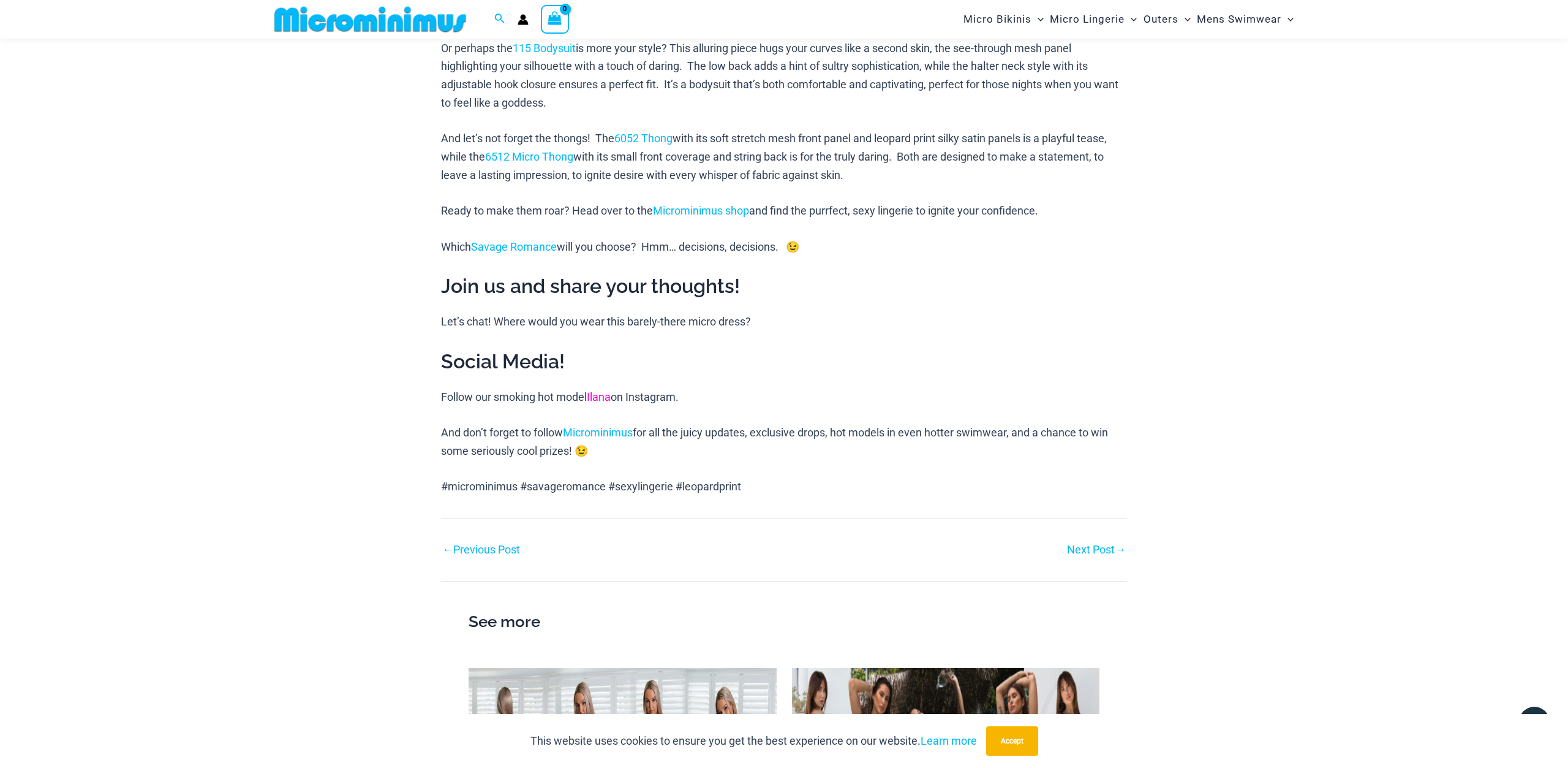
click at [602, 400] on link "Ilana" at bounding box center [599, 397] width 24 height 13
